Goal: Information Seeking & Learning: Learn about a topic

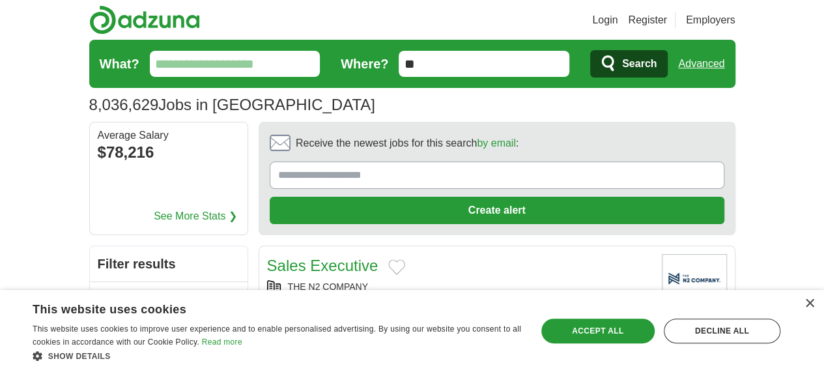
click at [150, 63] on input "What?" at bounding box center [235, 64] width 171 height 26
type input "***"
click at [656, 64] on span "Search" at bounding box center [639, 64] width 35 height 26
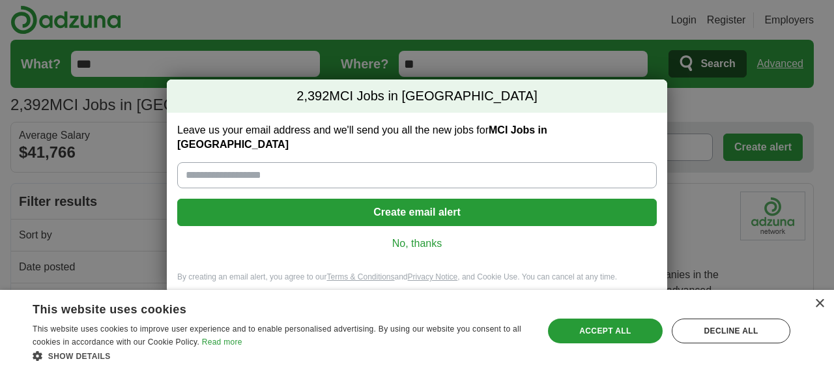
click at [417, 236] on link "No, thanks" at bounding box center [417, 243] width 458 height 14
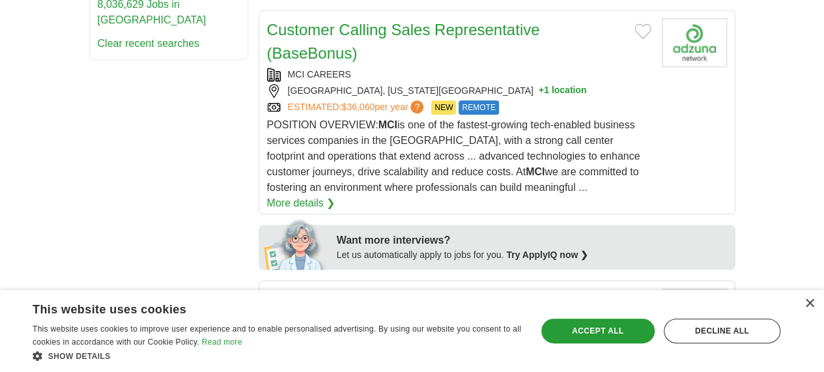
scroll to position [644, 0]
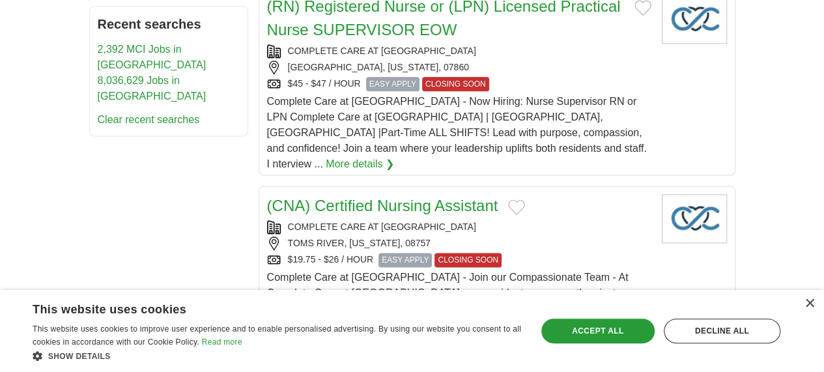
scroll to position [804, 0]
